Goal: Task Accomplishment & Management: Use online tool/utility

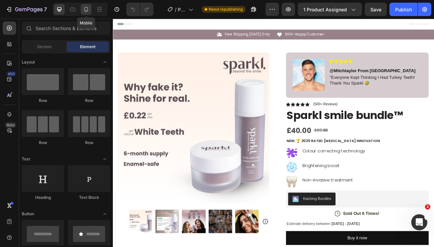
click at [84, 7] on icon at bounding box center [86, 9] width 7 height 7
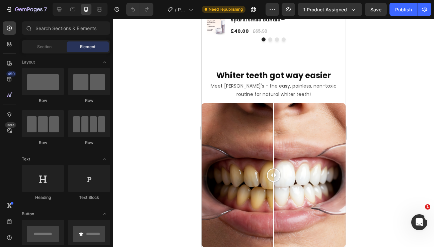
scroll to position [1329, 0]
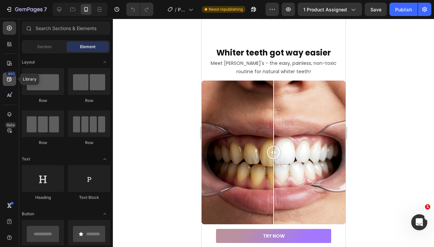
click at [9, 78] on icon at bounding box center [9, 79] width 7 height 7
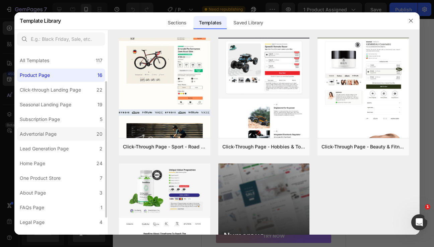
scroll to position [68, 0]
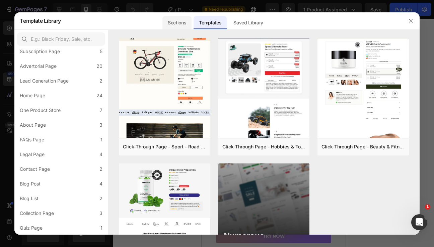
click at [177, 25] on div "Sections" at bounding box center [176, 22] width 29 height 13
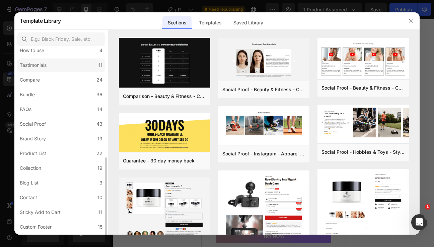
scroll to position [142, 0]
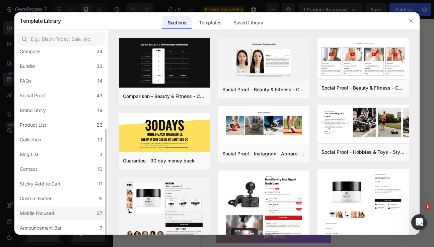
click at [45, 211] on div "Mobile Focused" at bounding box center [37, 214] width 34 height 8
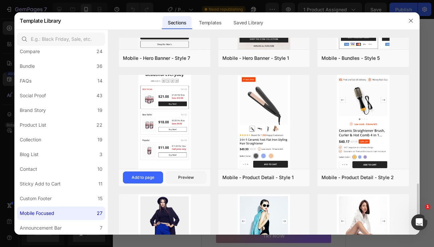
scroll to position [798, 0]
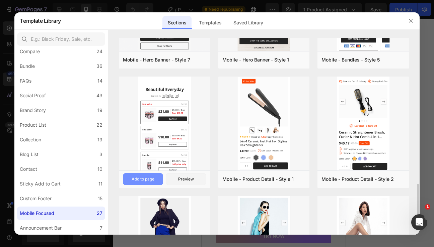
click at [154, 178] on div "Add to page" at bounding box center [143, 179] width 23 height 6
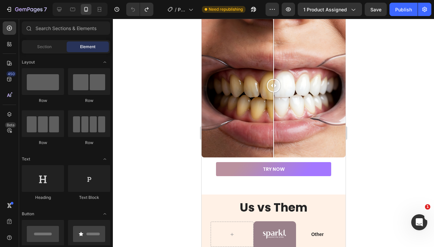
scroll to position [1395, 0]
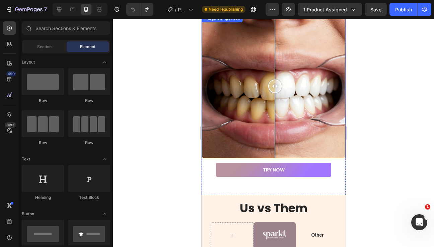
drag, startPoint x: 274, startPoint y: 79, endPoint x: 275, endPoint y: 91, distance: 11.4
click at [275, 91] on div at bounding box center [274, 86] width 13 height 13
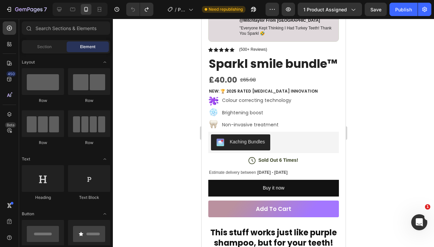
scroll to position [205, 0]
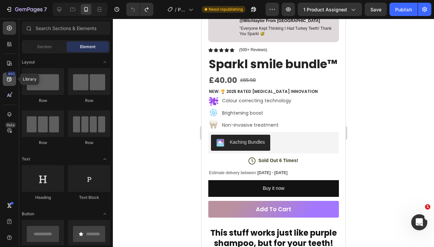
click at [10, 82] on icon at bounding box center [9, 79] width 7 height 7
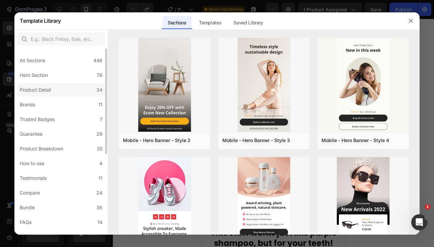
click at [57, 91] on label "Product Detail 34" at bounding box center [61, 89] width 88 height 13
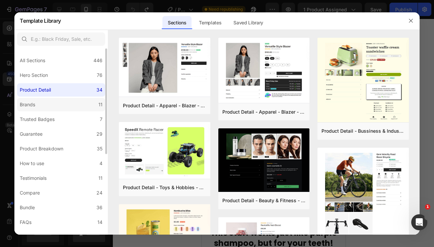
click at [57, 103] on label "Brands 11" at bounding box center [61, 104] width 88 height 13
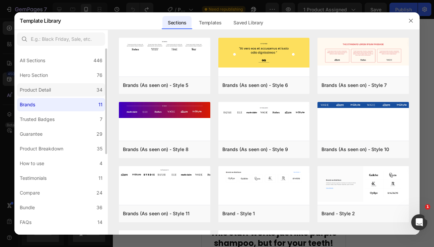
click at [55, 93] on label "Product Detail 34" at bounding box center [61, 89] width 88 height 13
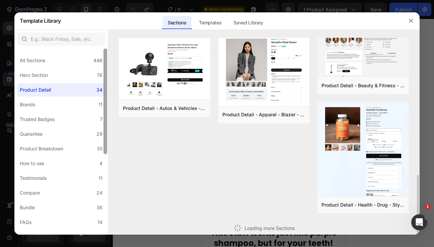
scroll to position [315, 0]
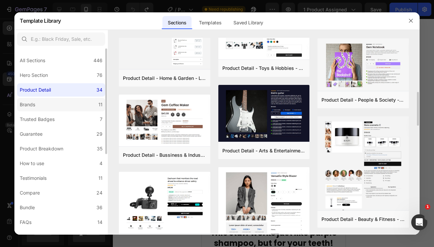
click at [79, 106] on label "Brands 11" at bounding box center [61, 104] width 88 height 13
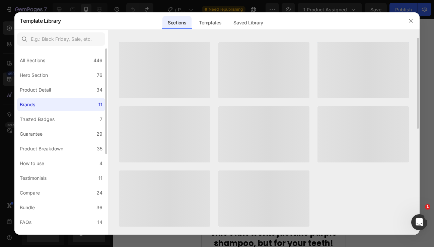
scroll to position [0, 0]
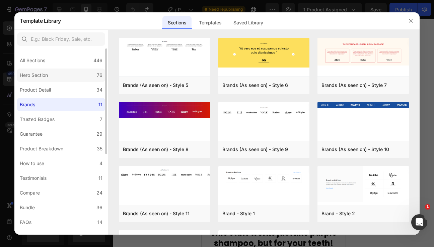
click at [71, 81] on label "Hero Section 76" at bounding box center [61, 75] width 88 height 13
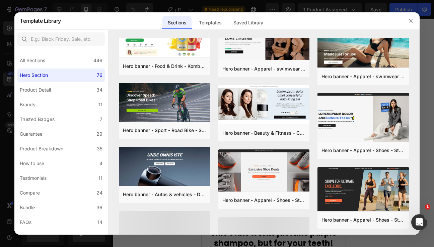
scroll to position [87, 0]
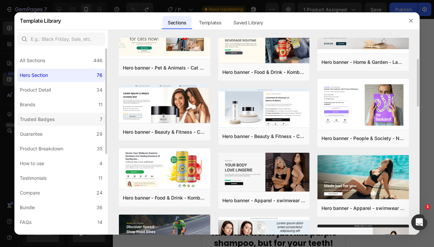
click at [50, 124] on label "Trusted Badges 7" at bounding box center [61, 119] width 88 height 13
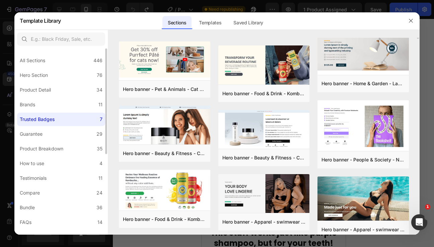
scroll to position [0, 0]
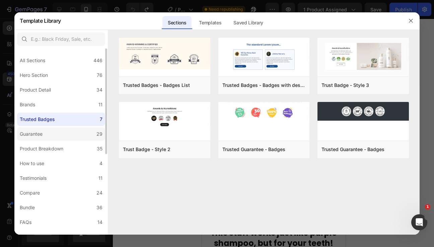
click at [49, 134] on label "Guarantee 29" at bounding box center [61, 134] width 88 height 13
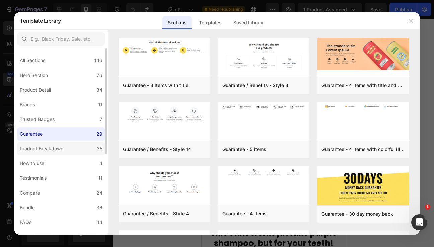
click at [49, 149] on div "Product Breakdown" at bounding box center [42, 149] width 44 height 8
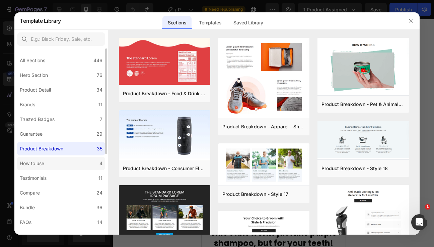
click at [50, 165] on label "How to use 4" at bounding box center [61, 163] width 88 height 13
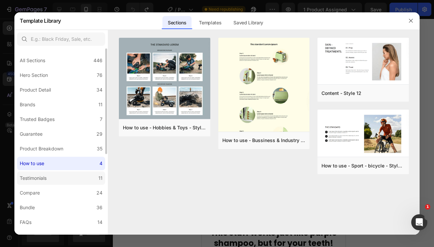
click at [49, 180] on div "Testimonials" at bounding box center [34, 178] width 29 height 8
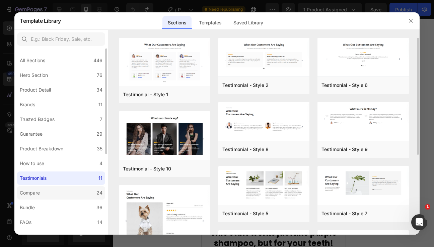
click at [53, 199] on label "Compare 24" at bounding box center [61, 193] width 88 height 13
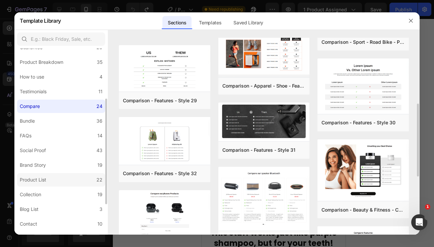
scroll to position [87, 0]
click at [59, 122] on label "Bundle 36" at bounding box center [61, 120] width 88 height 13
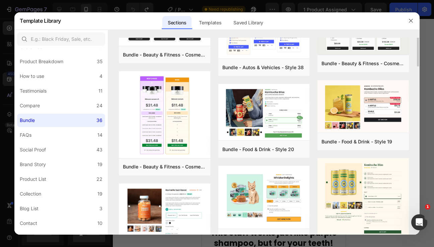
scroll to position [35, 0]
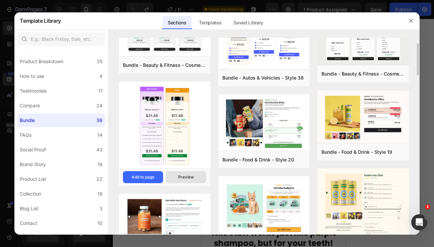
click at [186, 180] on div "Preview" at bounding box center [186, 177] width 16 height 6
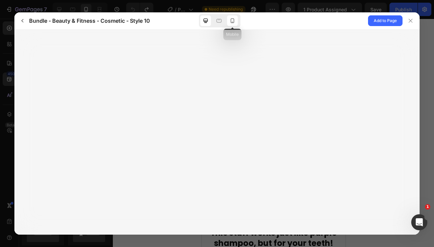
click at [233, 22] on icon at bounding box center [232, 20] width 7 height 7
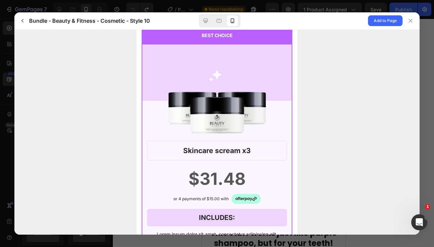
scroll to position [0, 0]
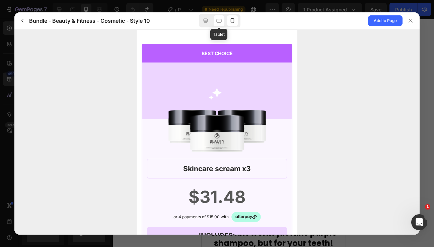
click at [217, 20] on icon at bounding box center [219, 21] width 5 height 4
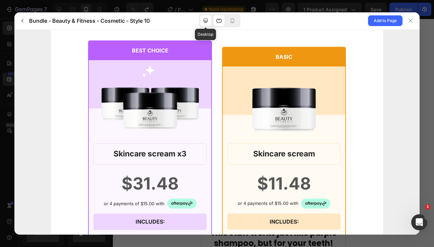
click at [206, 22] on icon at bounding box center [205, 20] width 7 height 7
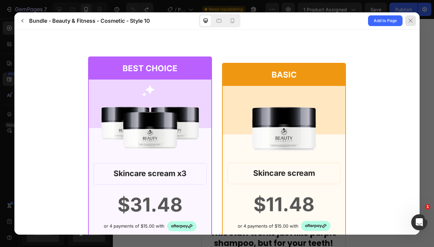
click at [413, 19] on icon at bounding box center [410, 20] width 5 height 5
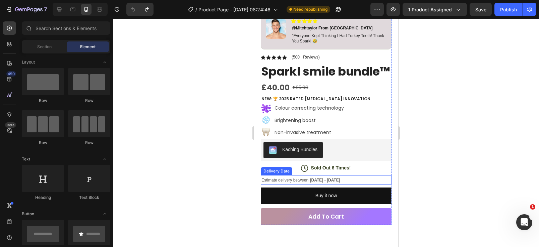
scroll to position [178, 0]
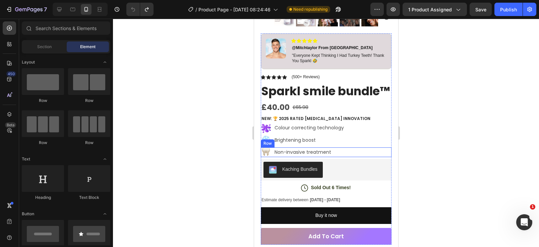
click at [389, 157] on div "Non-invasive treatment Text Block" at bounding box center [333, 153] width 115 height 10
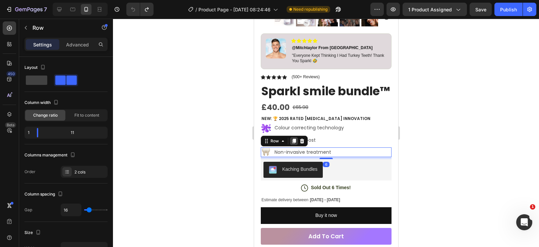
click at [292, 144] on icon at bounding box center [294, 141] width 4 height 5
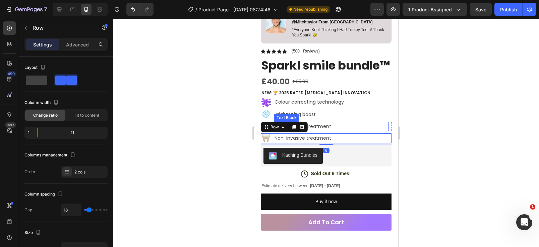
scroll to position [205, 0]
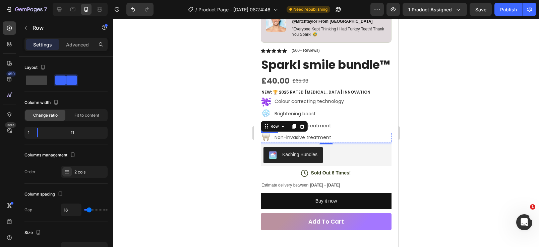
click at [264, 141] on img at bounding box center [265, 137] width 8 height 8
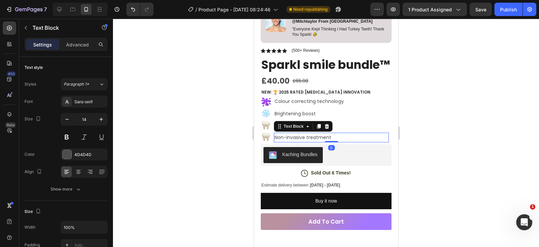
click at [287, 142] on p "Non-invasive treatment" at bounding box center [331, 138] width 114 height 8
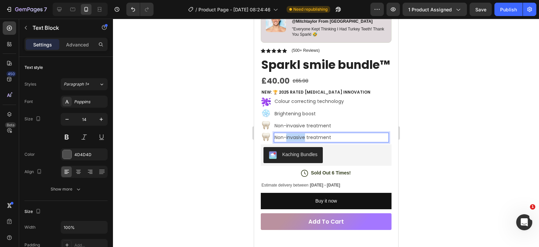
click at [287, 142] on p "Non-invasive treatment" at bounding box center [331, 138] width 114 height 8
click at [276, 142] on p "30-Day Money Back" at bounding box center [331, 138] width 114 height 8
click at [275, 142] on p "30-Day Money Back" at bounding box center [331, 138] width 114 height 8
click at [268, 141] on img at bounding box center [265, 137] width 8 height 8
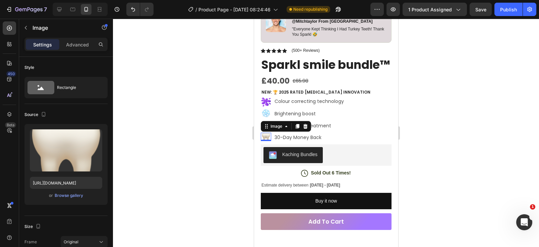
click at [284, 142] on p "30-Day Money Back" at bounding box center [331, 138] width 114 height 8
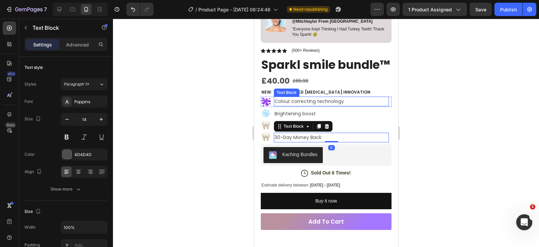
click at [307, 106] on p "Colour correcting technology" at bounding box center [331, 101] width 114 height 8
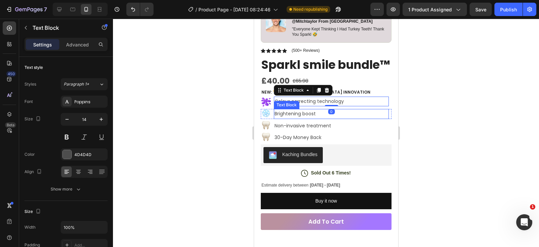
click at [303, 118] on p "Brightening boost" at bounding box center [331, 114] width 114 height 8
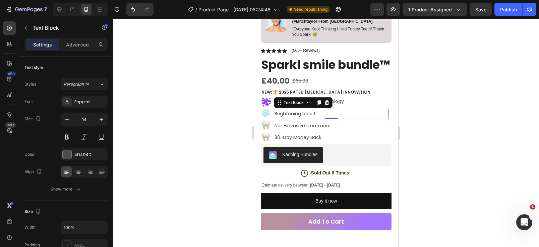
click at [303, 130] on p "Non-invasive treatment" at bounding box center [331, 126] width 114 height 8
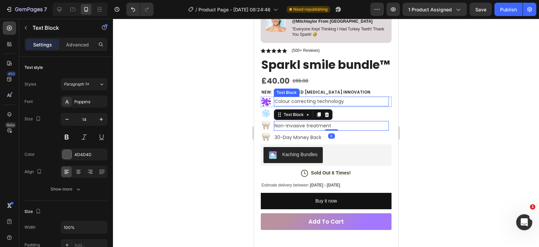
click at [297, 106] on p "Colour correcting technology" at bounding box center [331, 101] width 114 height 8
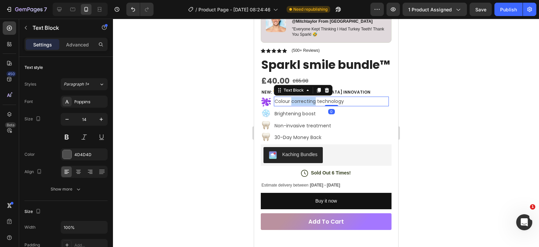
click at [297, 106] on p "Colour correcting technology" at bounding box center [331, 101] width 114 height 8
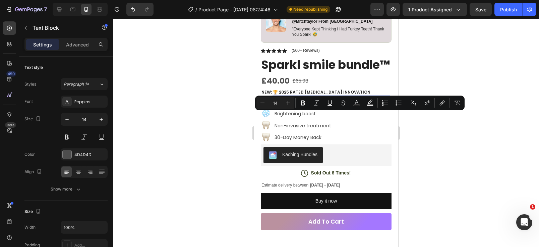
click at [318, 106] on p "Colour correcting technology" at bounding box center [331, 101] width 114 height 8
click at [323, 106] on p "Colour correcting technology" at bounding box center [331, 101] width 114 height 8
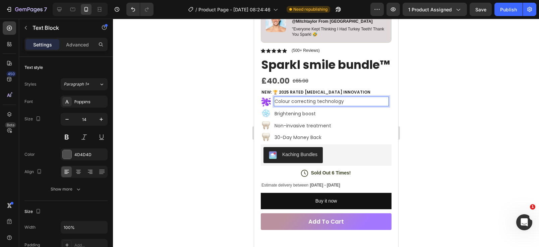
click at [323, 106] on p "Colour correcting technology" at bounding box center [331, 101] width 114 height 8
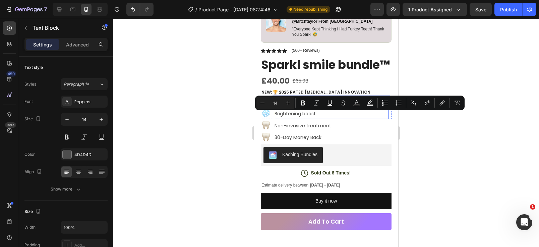
click at [299, 130] on p "Non-invasive treatment" at bounding box center [331, 126] width 114 height 8
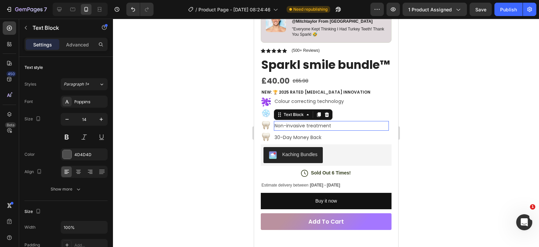
click at [299, 130] on p "Non-invasive treatment" at bounding box center [331, 126] width 114 height 8
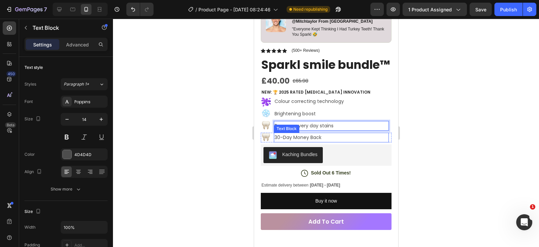
click at [300, 142] on p "30-Day Money Back" at bounding box center [331, 138] width 114 height 8
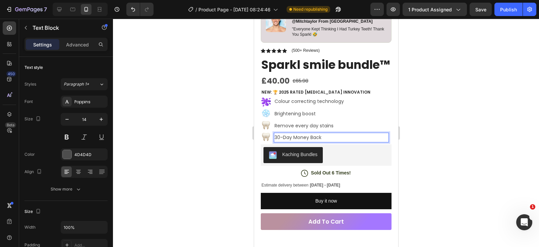
click at [430, 124] on div at bounding box center [326, 133] width 426 height 229
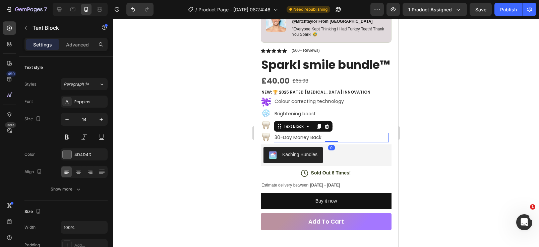
click at [303, 142] on p "30-Day Money Back" at bounding box center [331, 138] width 114 height 8
click at [427, 130] on div at bounding box center [326, 133] width 426 height 229
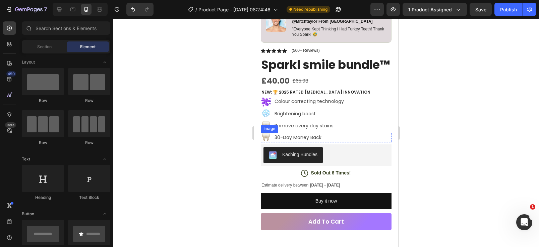
click at [266, 141] on img at bounding box center [265, 137] width 8 height 8
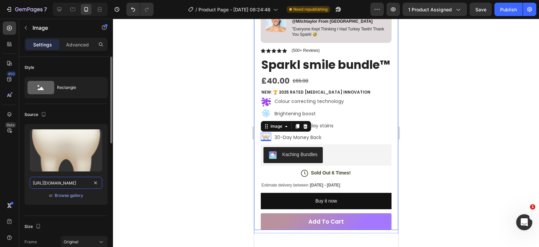
click at [60, 183] on input "https://cdn.shopify.com/s/files/1/0818/9165/6015/files/tooth_1f9b7.png?v=175615…" at bounding box center [66, 183] width 72 height 12
paste input "humbs-up_1f44d.png?v=1756228985"
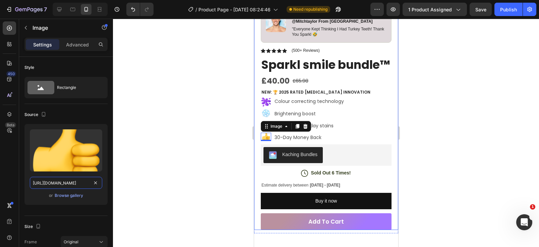
type input "https://cdn.shopify.com/s/files/1/0818/9165/6015/files/thumbs-up_1f44d.png?v=17…"
click at [210, 188] on div at bounding box center [326, 133] width 426 height 229
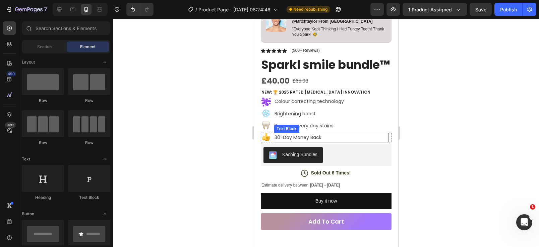
click at [323, 142] on p "30-Day Money Back" at bounding box center [331, 138] width 114 height 8
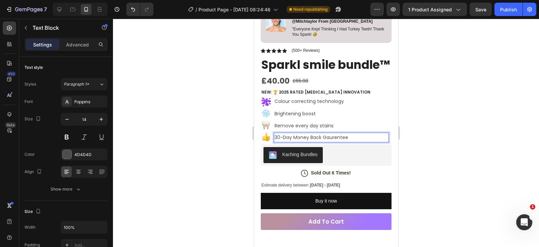
click at [325, 142] on p "30-Day Money Back Gaurentee" at bounding box center [331, 138] width 114 height 8
click at [352, 142] on p "30-Day Money Back Guarantee" at bounding box center [331, 138] width 114 height 8
click at [333, 130] on p "Remove every day stains" at bounding box center [331, 126] width 114 height 8
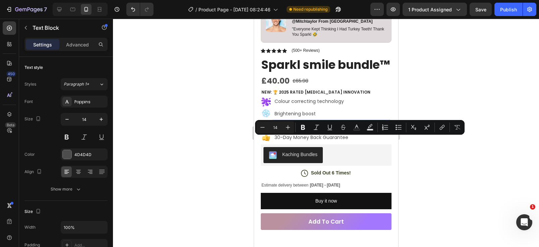
drag, startPoint x: 336, startPoint y: 140, endPoint x: 292, endPoint y: 142, distance: 43.6
click at [292, 130] on p "Remove every day stains" at bounding box center [331, 126] width 114 height 8
click at [322, 130] on p "Removes coffee,wine, and tea stains" at bounding box center [331, 126] width 114 height 8
drag, startPoint x: 338, startPoint y: 143, endPoint x: 297, endPoint y: 142, distance: 40.2
click at [297, 130] on p "Removes coffee,wine, and tea stains" at bounding box center [331, 126] width 114 height 8
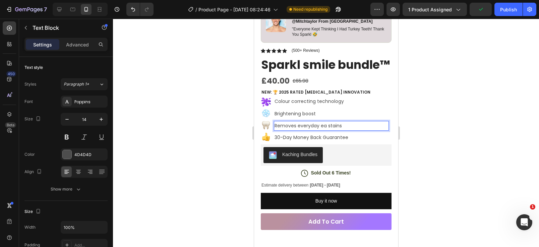
click at [326, 130] on p "Removes everyday ea stains" at bounding box center [331, 126] width 114 height 8
click at [433, 122] on div at bounding box center [326, 133] width 426 height 229
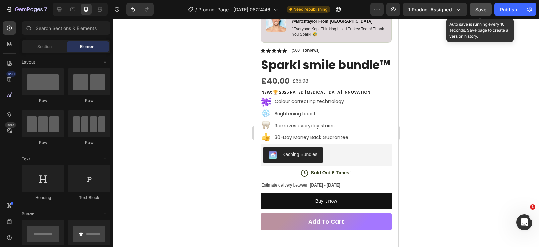
click at [434, 11] on span "Save" at bounding box center [480, 10] width 11 height 6
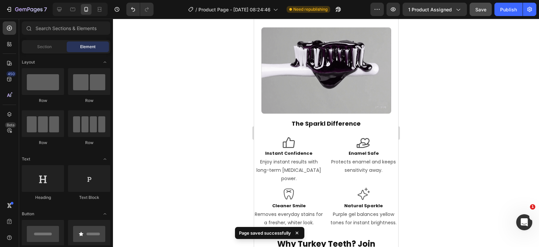
scroll to position [686, 0]
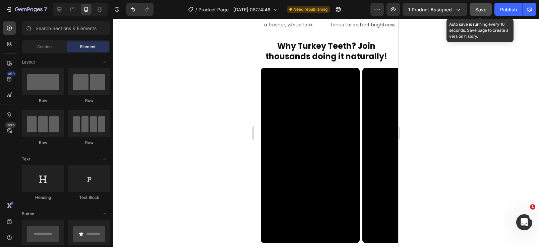
click at [434, 10] on span "Save" at bounding box center [480, 10] width 11 height 6
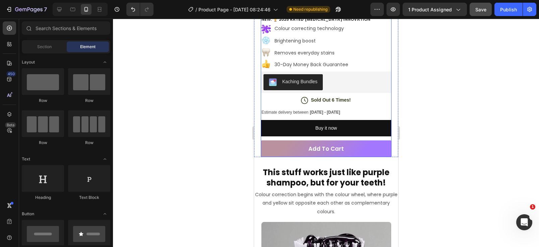
scroll to position [277, 0]
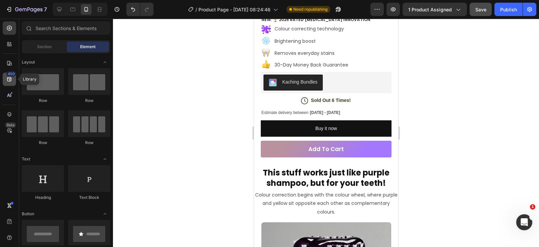
click at [7, 78] on icon at bounding box center [9, 79] width 7 height 7
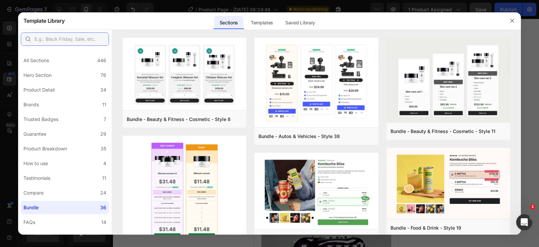
click at [51, 39] on input "text" at bounding box center [65, 38] width 88 height 13
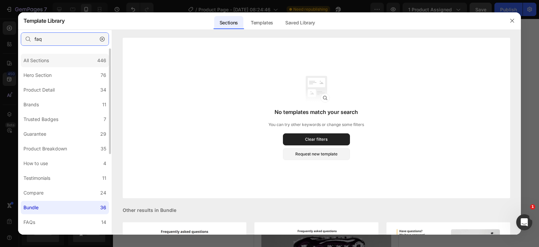
type input "faq"
click at [51, 61] on div "All Sections" at bounding box center [37, 61] width 28 height 8
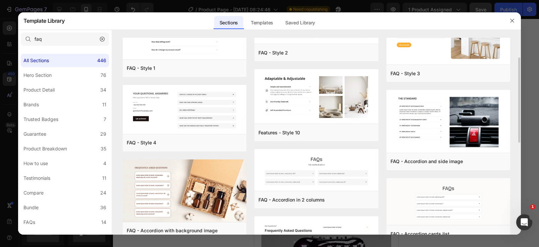
scroll to position [0, 0]
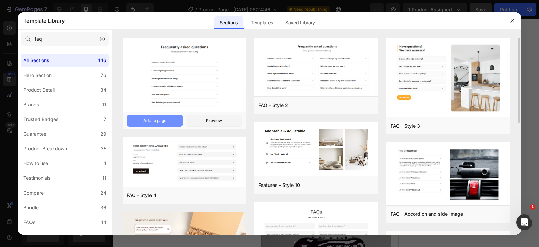
click at [159, 119] on div "Add to page" at bounding box center [154, 121] width 23 height 6
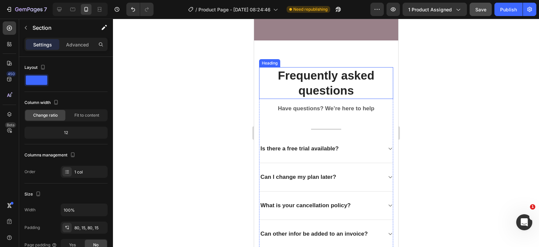
scroll to position [2254, 0]
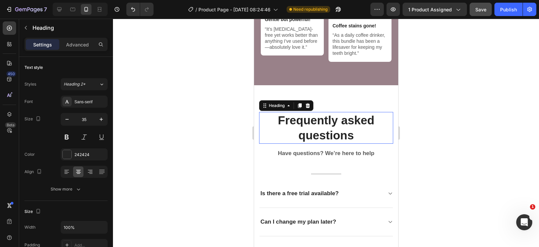
click at [270, 113] on p "Frequently asked questions" at bounding box center [325, 128] width 133 height 30
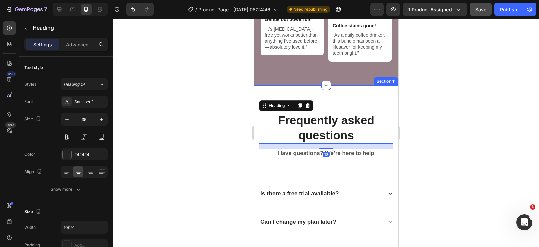
click at [255, 86] on div "Frequently asked questions Heading 16 Have questions? We’re here to help Text b…" at bounding box center [326, 231] width 144 height 292
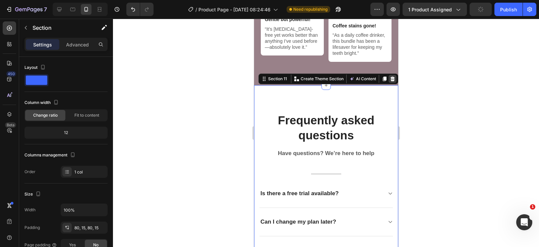
click at [393, 77] on icon at bounding box center [392, 79] width 4 height 5
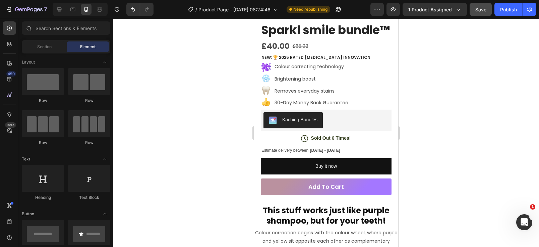
scroll to position [239, 0]
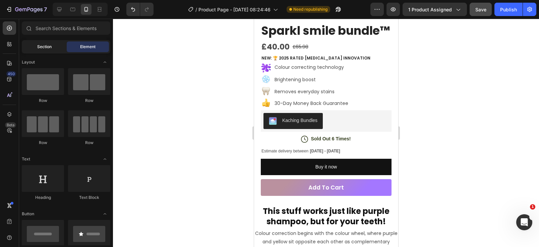
click at [46, 43] on div "Section" at bounding box center [44, 47] width 42 height 11
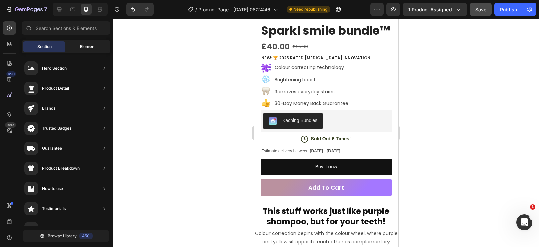
click at [81, 50] on span "Element" at bounding box center [87, 47] width 15 height 6
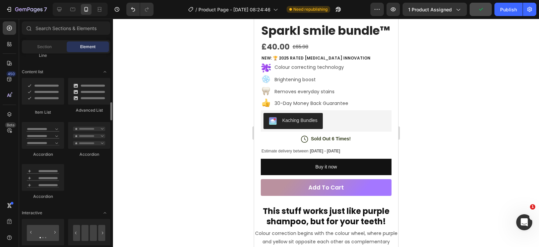
scroll to position [517, 0]
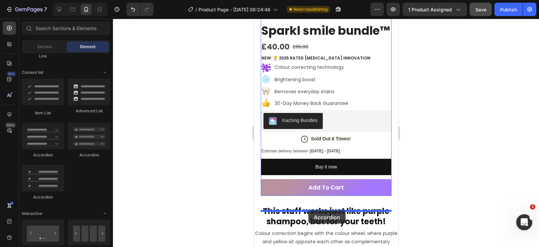
drag, startPoint x: 304, startPoint y: 163, endPoint x: 308, endPoint y: 211, distance: 48.4
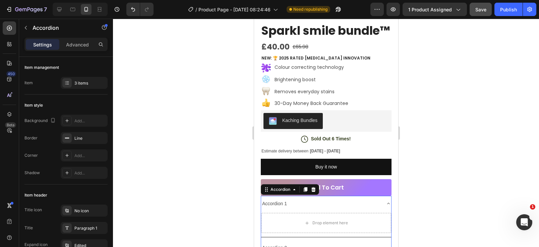
scroll to position [314, 0]
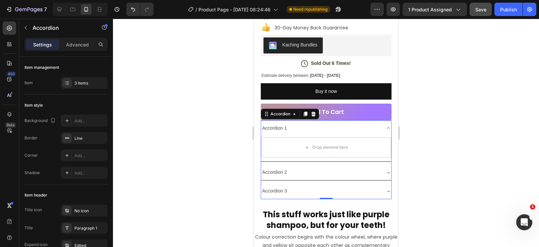
click at [388, 131] on icon at bounding box center [387, 128] width 5 height 5
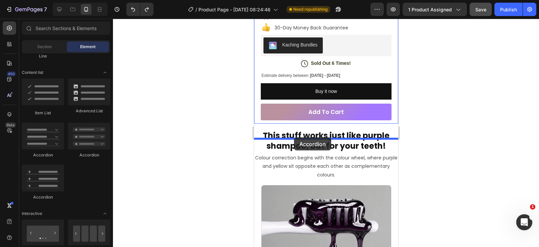
drag, startPoint x: 291, startPoint y: 154, endPoint x: 293, endPoint y: 138, distance: 16.9
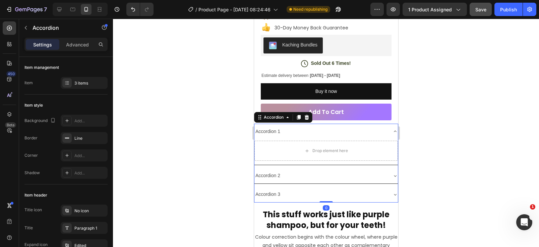
click at [275, 137] on div "Accordion 1" at bounding box center [267, 132] width 27 height 10
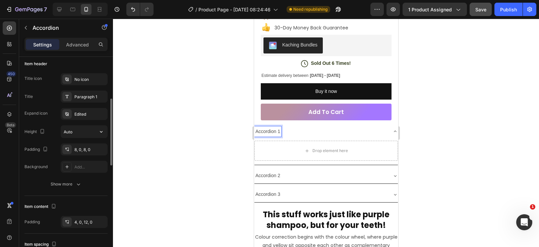
scroll to position [132, 0]
click at [87, 96] on div "Paragraph 1" at bounding box center [89, 97] width 31 height 6
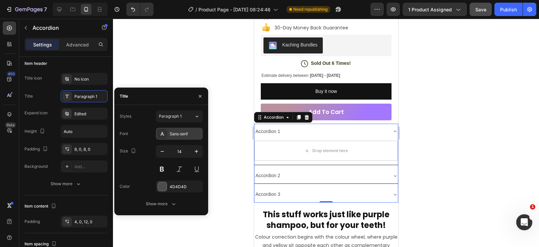
click at [171, 136] on div "Sans-serif" at bounding box center [184, 134] width 31 height 6
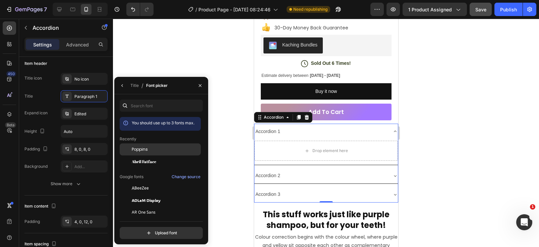
click at [140, 151] on span "Poppins" at bounding box center [140, 150] width 16 height 6
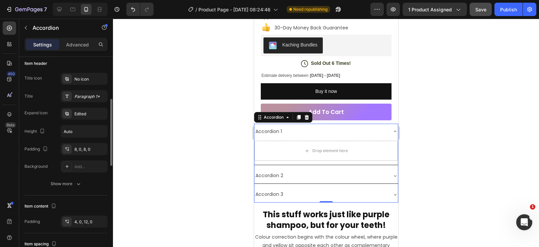
click at [39, 88] on div "Title icon No icon Title Paragraph 1* Expand icon Edited Height Auto Padding 8,…" at bounding box center [65, 123] width 83 height 100
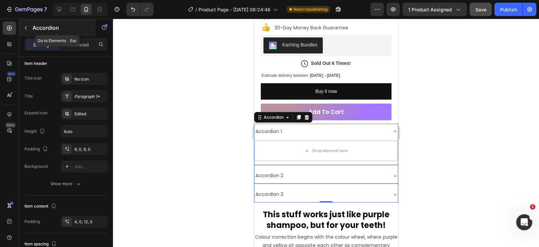
click at [27, 29] on icon "button" at bounding box center [25, 27] width 5 height 5
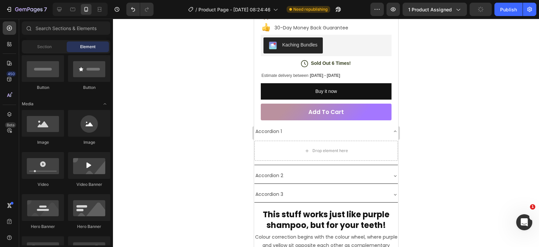
scroll to position [0, 0]
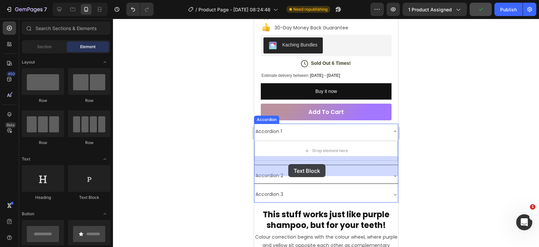
drag, startPoint x: 340, startPoint y: 202, endPoint x: 288, endPoint y: 164, distance: 64.3
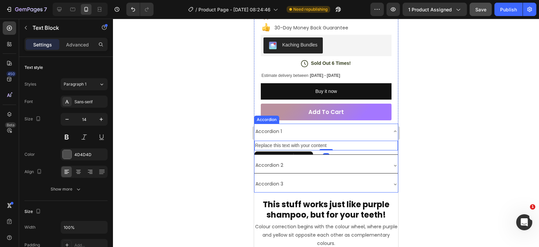
click at [396, 168] on icon at bounding box center [394, 165] width 5 height 5
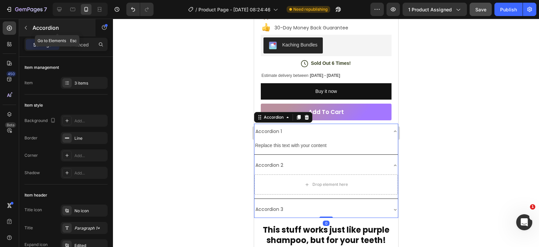
click at [25, 29] on icon "button" at bounding box center [25, 27] width 5 height 5
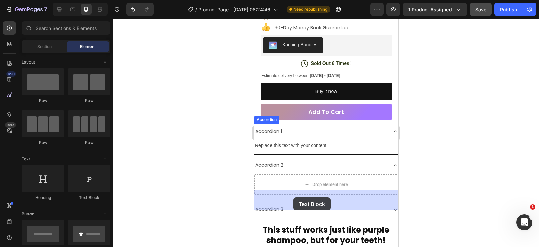
drag, startPoint x: 335, startPoint y: 198, endPoint x: 294, endPoint y: 199, distance: 40.2
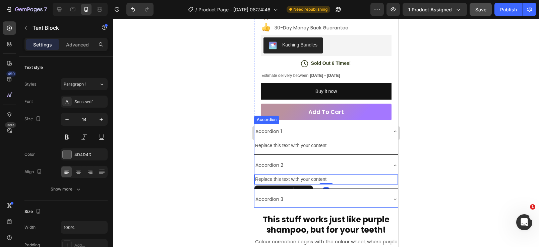
click at [395, 202] on icon at bounding box center [394, 199] width 5 height 5
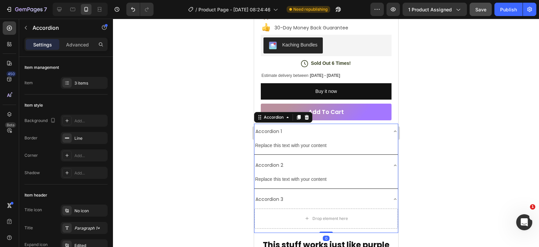
scroll to position [357, 0]
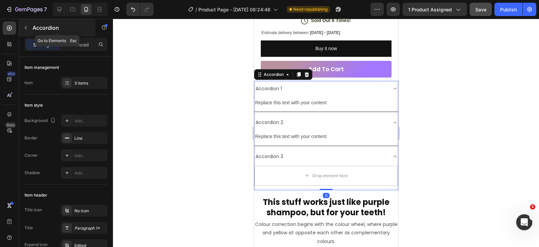
click at [26, 29] on icon "button" at bounding box center [25, 27] width 5 height 5
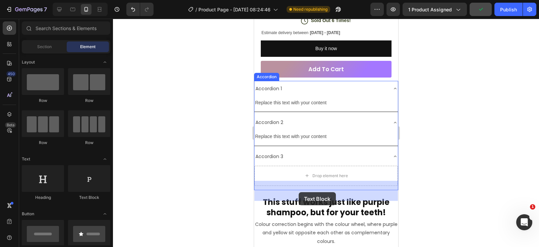
drag, startPoint x: 345, startPoint y: 195, endPoint x: 298, endPoint y: 193, distance: 46.6
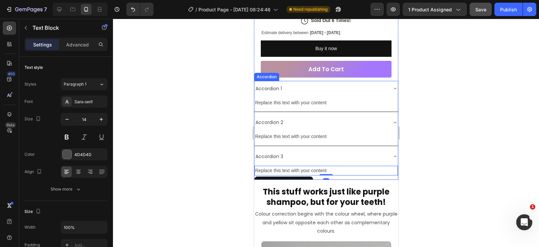
click at [394, 159] on icon at bounding box center [394, 156] width 5 height 5
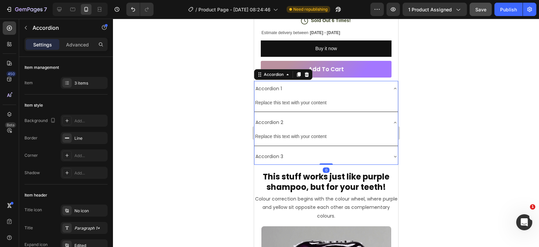
click at [394, 126] on icon at bounding box center [394, 122] width 5 height 5
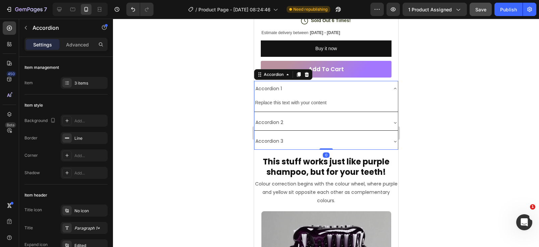
click at [393, 91] on icon at bounding box center [394, 88] width 5 height 5
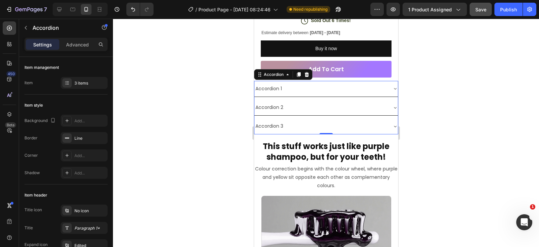
click at [434, 103] on div at bounding box center [326, 133] width 426 height 229
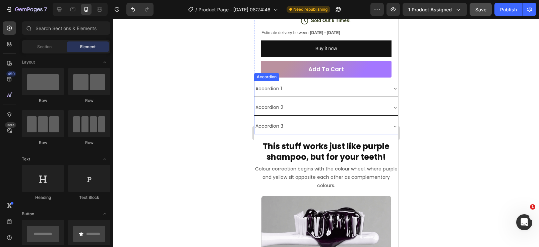
click at [342, 94] on div "Accordion 1" at bounding box center [320, 89] width 133 height 10
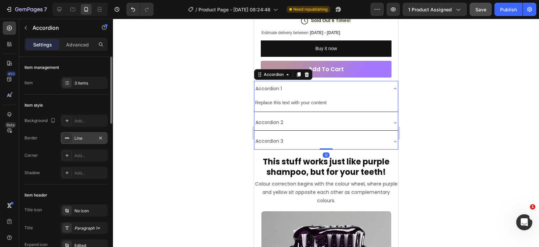
click at [80, 141] on div "Line" at bounding box center [83, 139] width 19 height 6
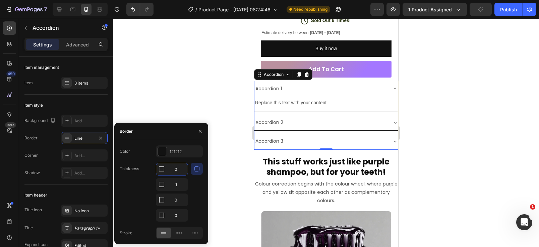
click at [176, 169] on input "0" at bounding box center [171, 169] width 31 height 12
type input "1"
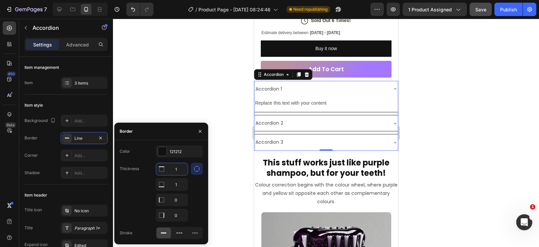
click at [174, 111] on div at bounding box center [326, 133] width 426 height 229
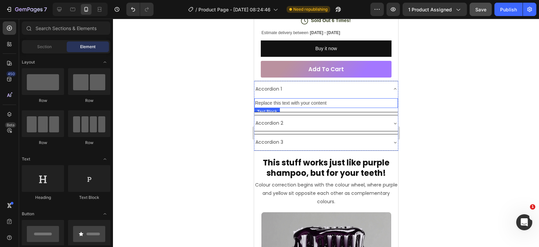
click at [338, 94] on div "Accordion 1" at bounding box center [320, 89] width 133 height 10
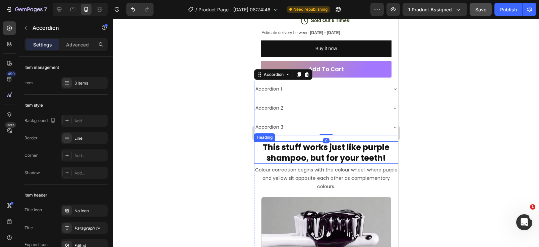
click at [434, 145] on div at bounding box center [326, 133] width 426 height 229
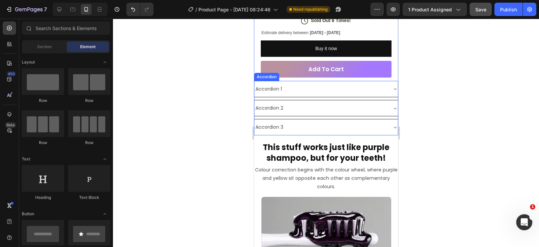
click at [344, 94] on div "Accordion 1" at bounding box center [320, 89] width 133 height 10
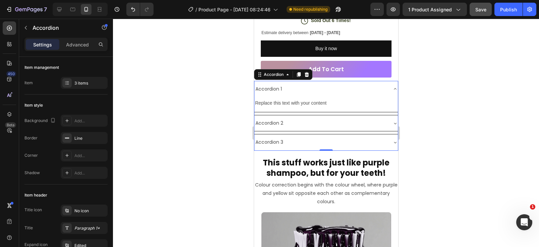
click at [344, 94] on div "Accordion 1" at bounding box center [320, 89] width 133 height 10
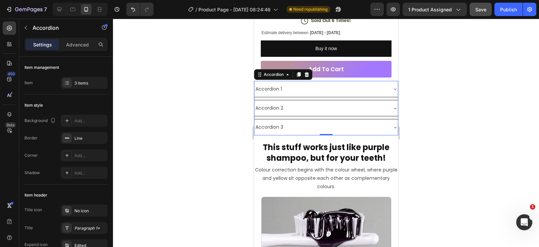
click at [307, 94] on div "Accordion 1" at bounding box center [320, 89] width 133 height 10
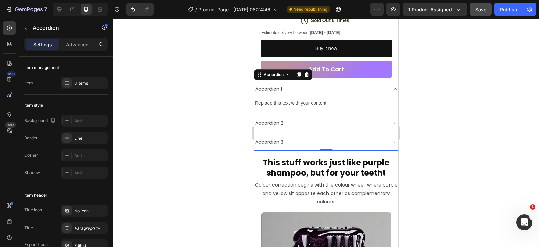
click at [304, 94] on div "Accordion 1" at bounding box center [320, 89] width 133 height 10
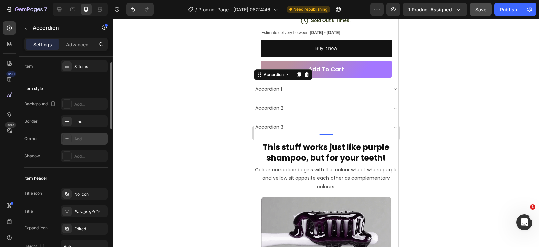
scroll to position [0, 0]
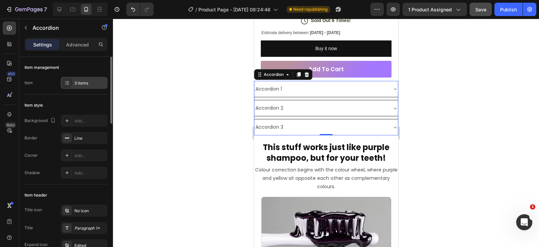
click at [79, 83] on div "3 items" at bounding box center [89, 83] width 31 height 6
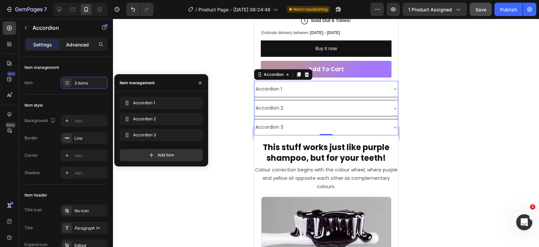
click at [84, 39] on div "Advanced" at bounding box center [77, 44] width 33 height 11
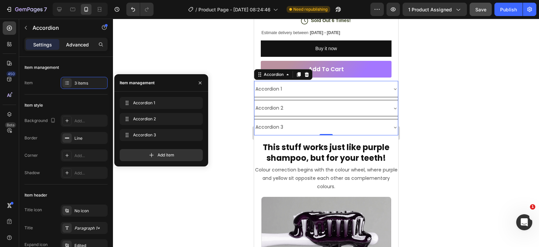
type input "100%"
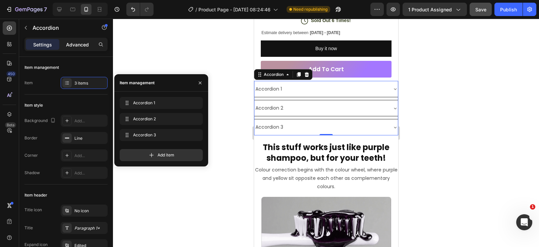
type input "100"
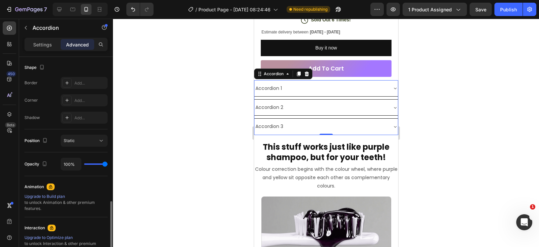
scroll to position [169, 0]
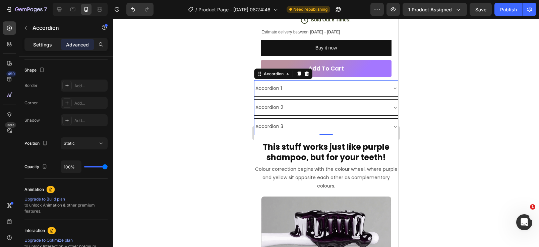
click at [42, 48] on p "Settings" at bounding box center [42, 44] width 19 height 7
type input "8"
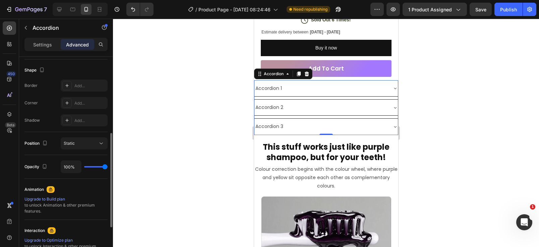
type input "8"
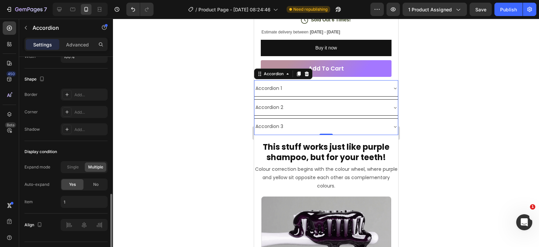
scroll to position [445, 0]
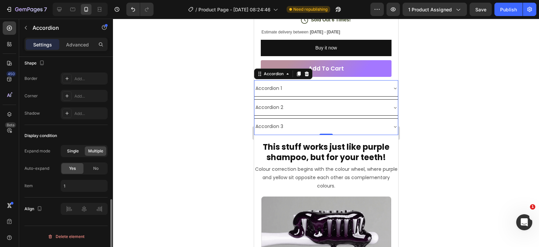
click at [79, 153] on div "Single" at bounding box center [72, 151] width 21 height 9
click at [95, 152] on span "Multiple" at bounding box center [95, 151] width 15 height 6
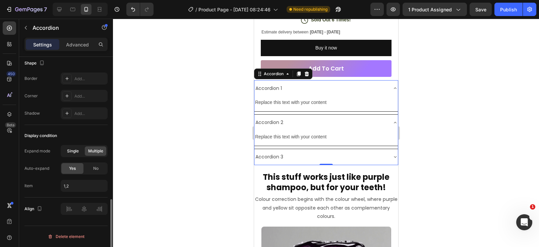
click at [78, 152] on span "Single" at bounding box center [73, 151] width 12 height 6
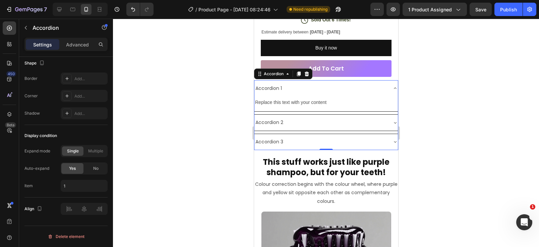
click at [312, 94] on div "Accordion 1" at bounding box center [320, 88] width 133 height 10
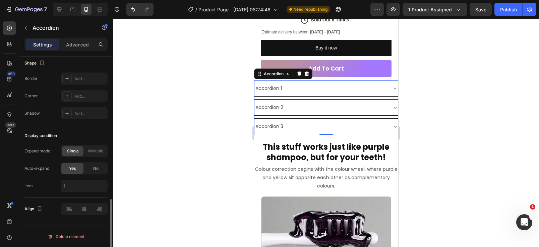
click at [93, 158] on div "Expand mode Single Multiple Auto-expand Yes No Item 1" at bounding box center [65, 168] width 83 height 47
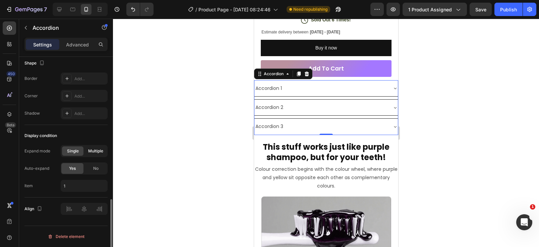
click at [93, 155] on div "Multiple" at bounding box center [95, 151] width 21 height 9
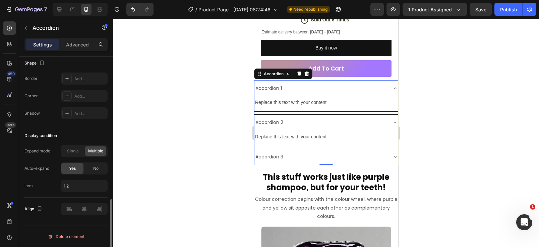
click at [93, 154] on div "Multiple" at bounding box center [95, 151] width 21 height 9
click at [74, 153] on span "Single" at bounding box center [73, 151] width 12 height 6
type input "1"
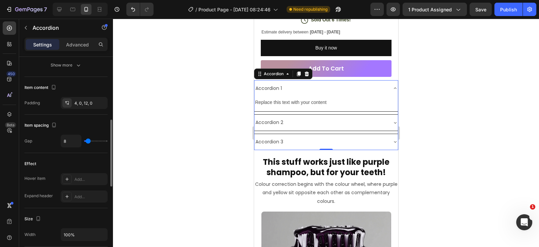
scroll to position [237, 0]
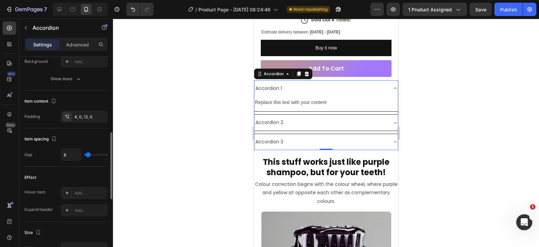
type input "20"
type input "13"
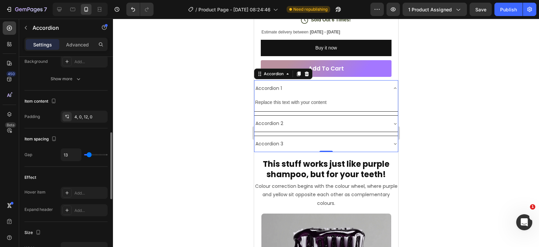
type input "11"
type input "10"
type input "9"
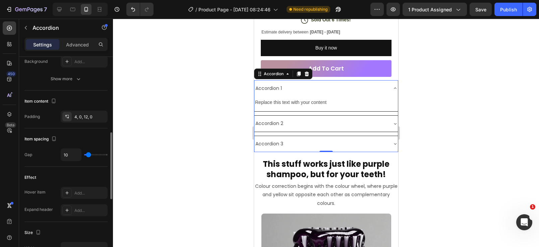
type input "9"
type input "8"
type input "7"
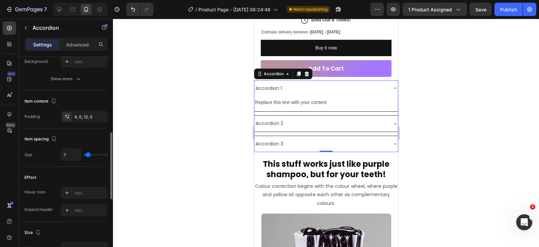
type input "6"
type input "5"
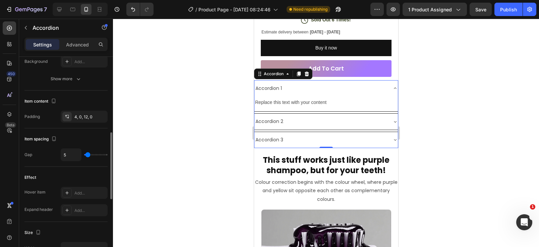
type input "4"
type input "3"
type input "2"
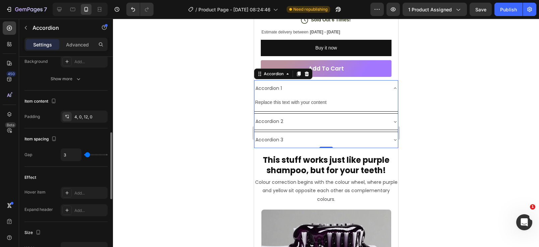
type input "2"
type input "1"
type input "0"
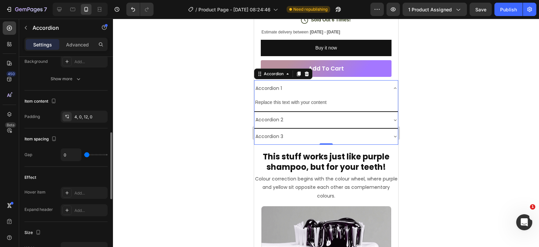
drag, startPoint x: 90, startPoint y: 155, endPoint x: 85, endPoint y: 155, distance: 4.7
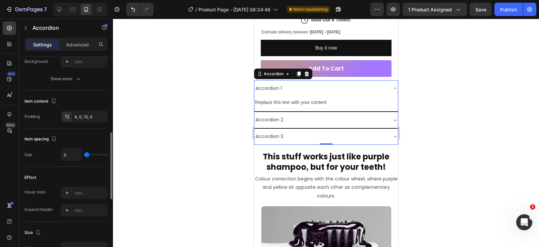
type input "0"
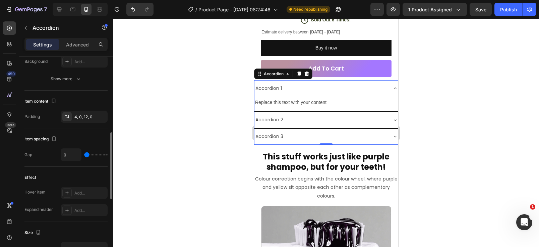
click at [85, 155] on input "range" at bounding box center [95, 154] width 23 height 1
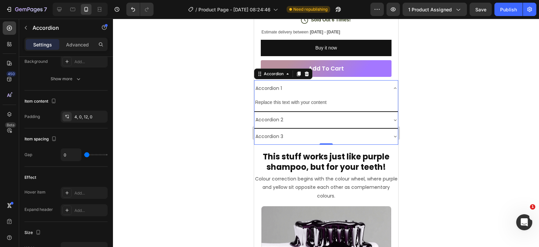
click at [393, 91] on icon at bounding box center [394, 88] width 5 height 5
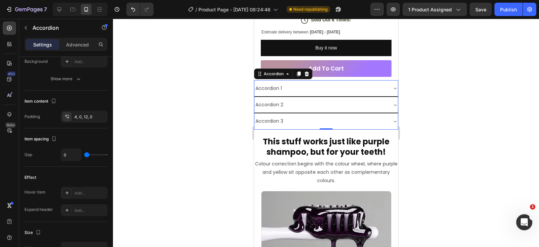
click at [431, 107] on div at bounding box center [326, 133] width 426 height 229
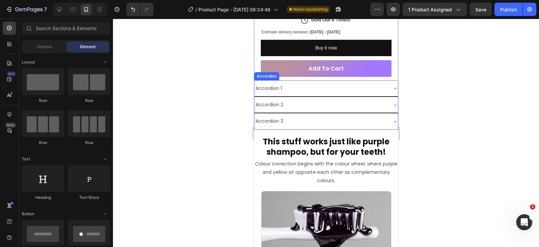
click at [297, 94] on div "Accordion 1" at bounding box center [320, 88] width 133 height 10
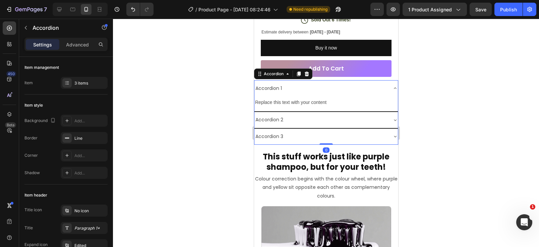
click at [297, 94] on div "Accordion 1" at bounding box center [320, 88] width 133 height 10
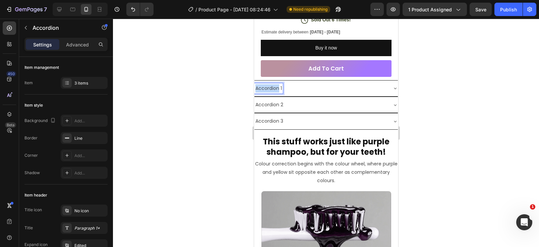
click at [259, 93] on p "Accordion 1" at bounding box center [268, 88] width 26 height 8
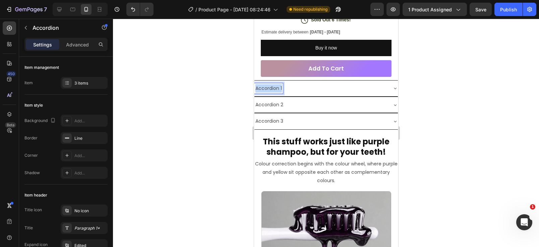
click at [259, 93] on p "Accordion 1" at bounding box center [268, 88] width 26 height 8
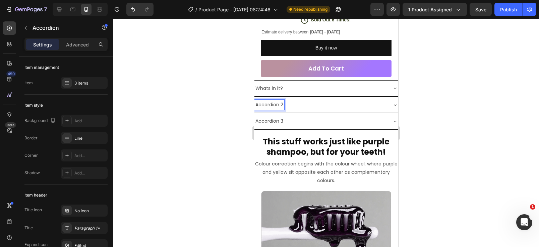
click at [271, 109] on p "Accordion 2" at bounding box center [269, 105] width 28 height 8
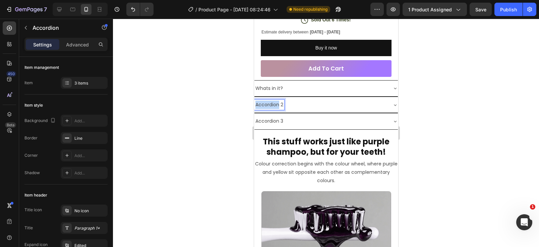
click at [271, 109] on p "Accordion 2" at bounding box center [269, 105] width 28 height 8
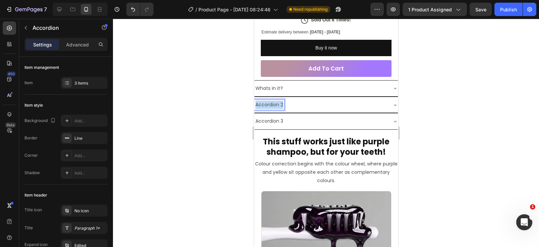
click at [271, 109] on p "Accordion 2" at bounding box center [269, 105] width 28 height 8
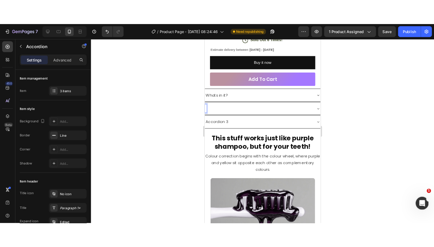
scroll to position [356, 0]
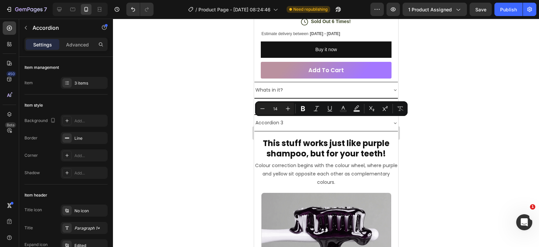
click at [276, 127] on p "Accordion 3" at bounding box center [269, 123] width 28 height 8
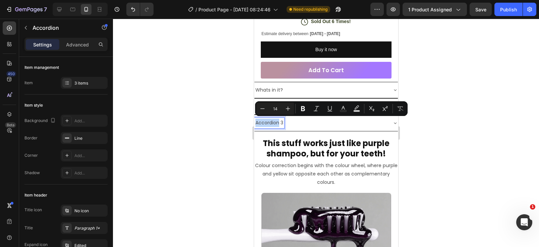
click at [276, 127] on p "Accordion 3" at bounding box center [269, 123] width 28 height 8
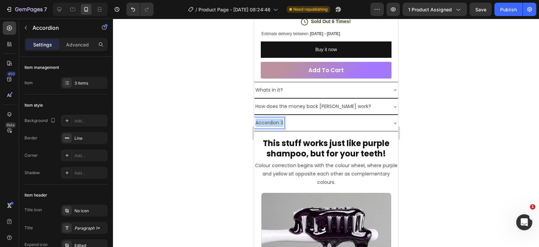
click at [276, 127] on p "Accordion 3" at bounding box center [269, 123] width 28 height 8
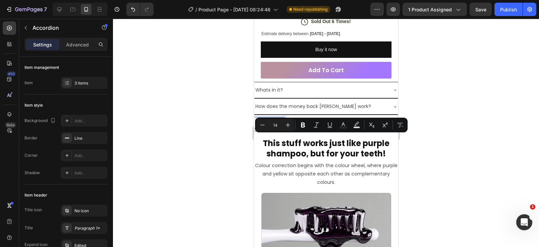
click at [278, 127] on p "Accordion 3" at bounding box center [269, 123] width 28 height 8
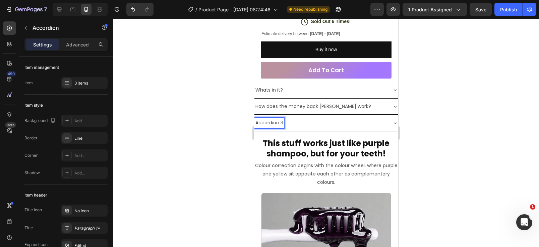
click at [279, 94] on p "Whats in it?" at bounding box center [268, 90] width 27 height 8
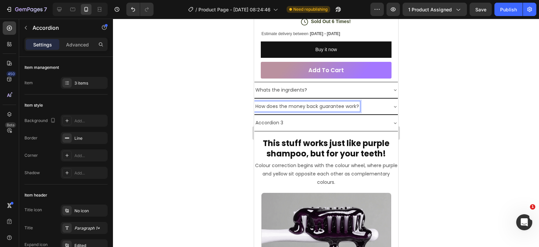
click at [313, 128] on div "Accordion 3" at bounding box center [320, 123] width 133 height 10
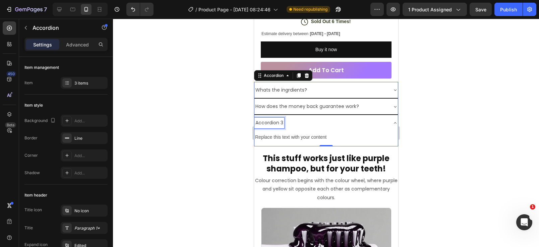
click at [277, 127] on p "Accordion 3" at bounding box center [269, 123] width 28 height 8
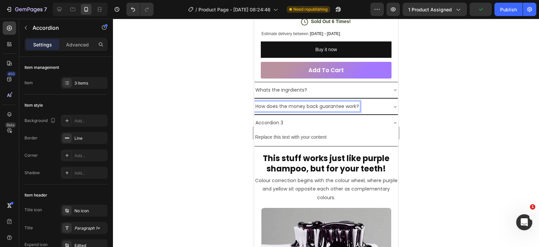
click at [286, 111] on p "How does the money back guarantee work?" at bounding box center [306, 106] width 103 height 8
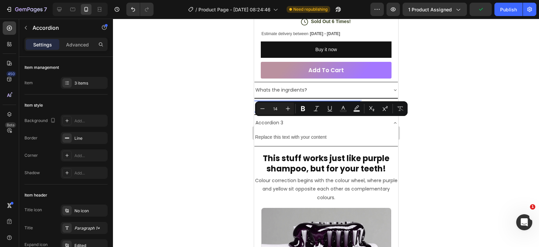
copy p "How does the money back guarantee work?"
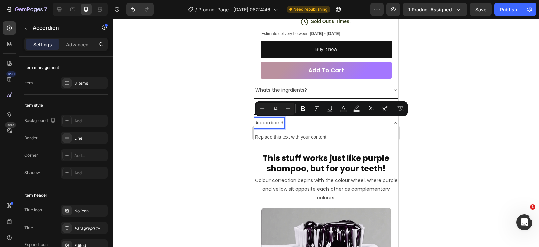
click at [272, 127] on p "Accordion 3" at bounding box center [269, 123] width 28 height 8
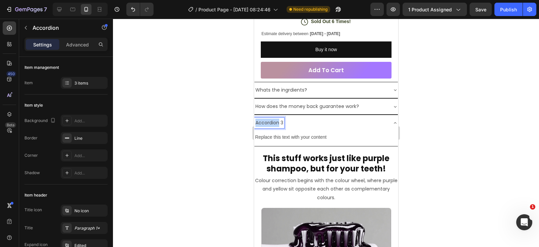
click at [272, 127] on p "Accordion 3" at bounding box center [269, 123] width 28 height 8
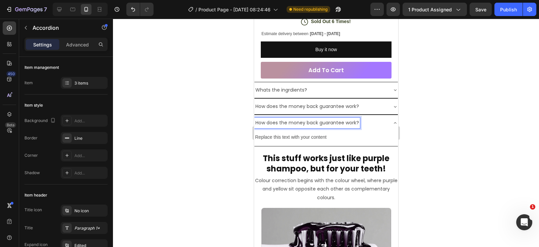
click at [287, 111] on p "How does the money back guarantee work?" at bounding box center [306, 106] width 103 height 8
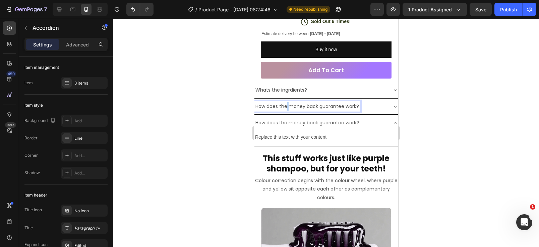
click at [287, 111] on p "How does the money back guarantee work?" at bounding box center [306, 106] width 103 height 8
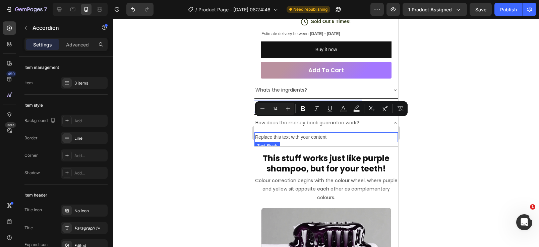
click at [298, 142] on div "Replace this text with your content" at bounding box center [325, 138] width 143 height 10
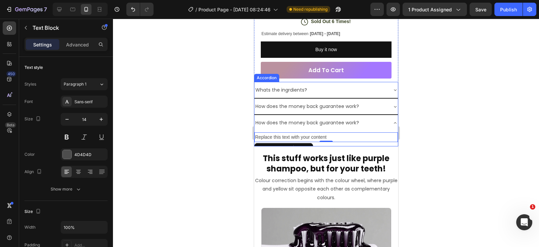
click at [296, 127] on p "How does the money back guarantee work?" at bounding box center [306, 123] width 103 height 8
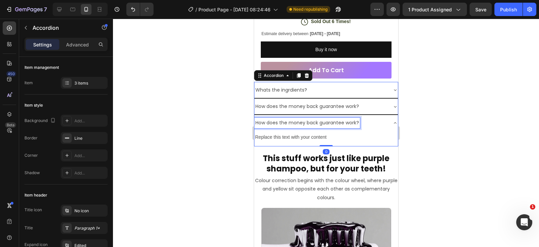
click at [296, 127] on p "How does the money back guarantee work?" at bounding box center [306, 123] width 103 height 8
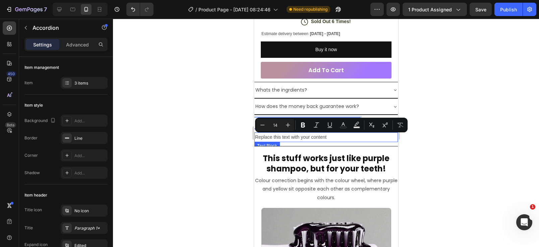
click at [295, 142] on div "Replace this text with your content" at bounding box center [325, 138] width 143 height 10
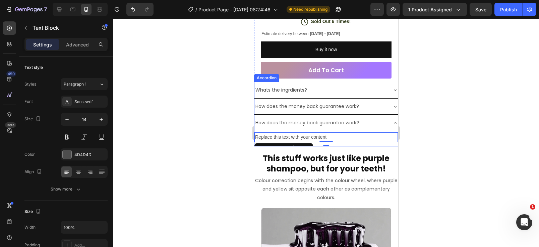
click at [271, 111] on p "How does the money back guarantee work?" at bounding box center [306, 106] width 103 height 8
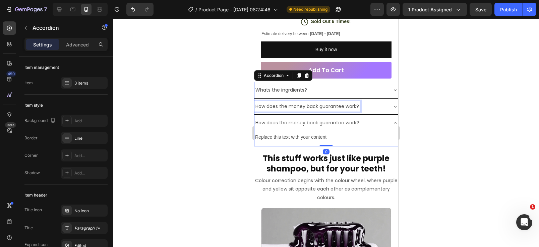
click at [271, 111] on p "How does the money back guarantee work?" at bounding box center [306, 106] width 103 height 8
